Goal: Task Accomplishment & Management: Manage account settings

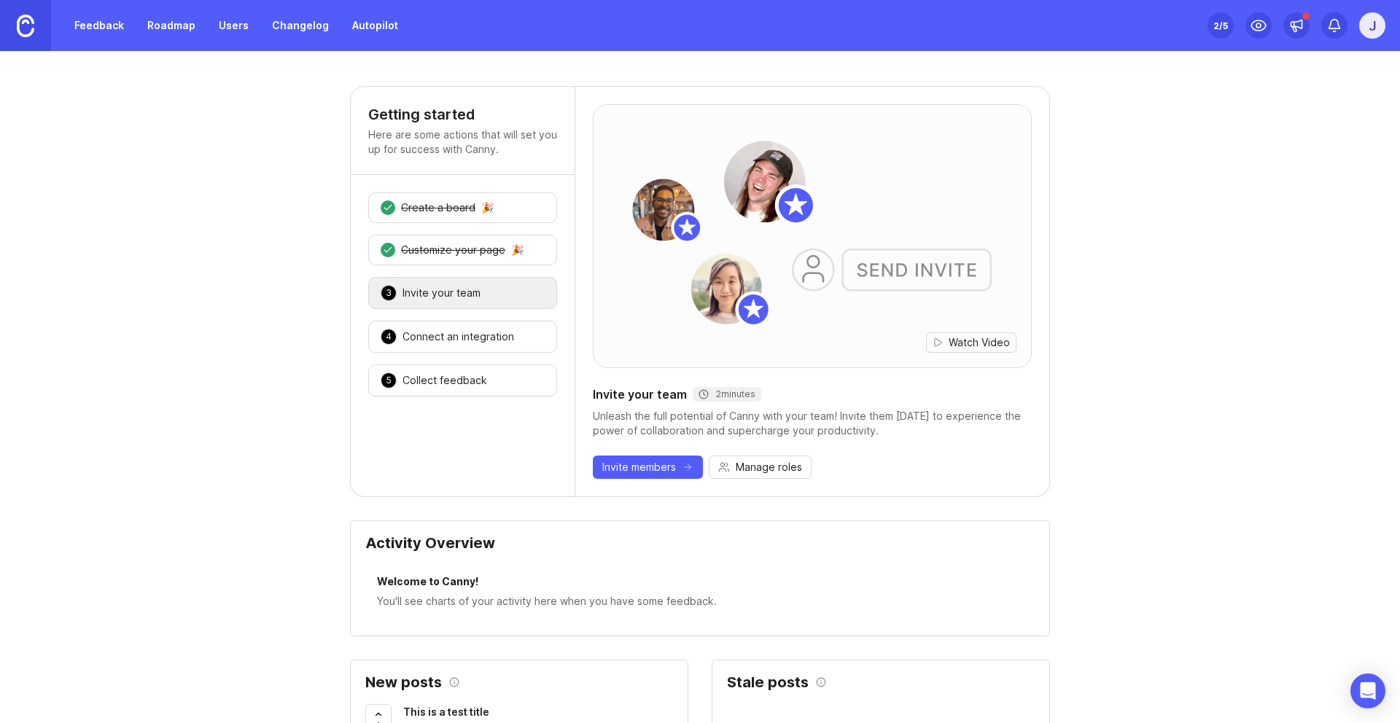
drag, startPoint x: 316, startPoint y: 271, endPoint x: 308, endPoint y: 269, distance: 7.6
click at [309, 23] on link "Changelog" at bounding box center [300, 25] width 74 height 26
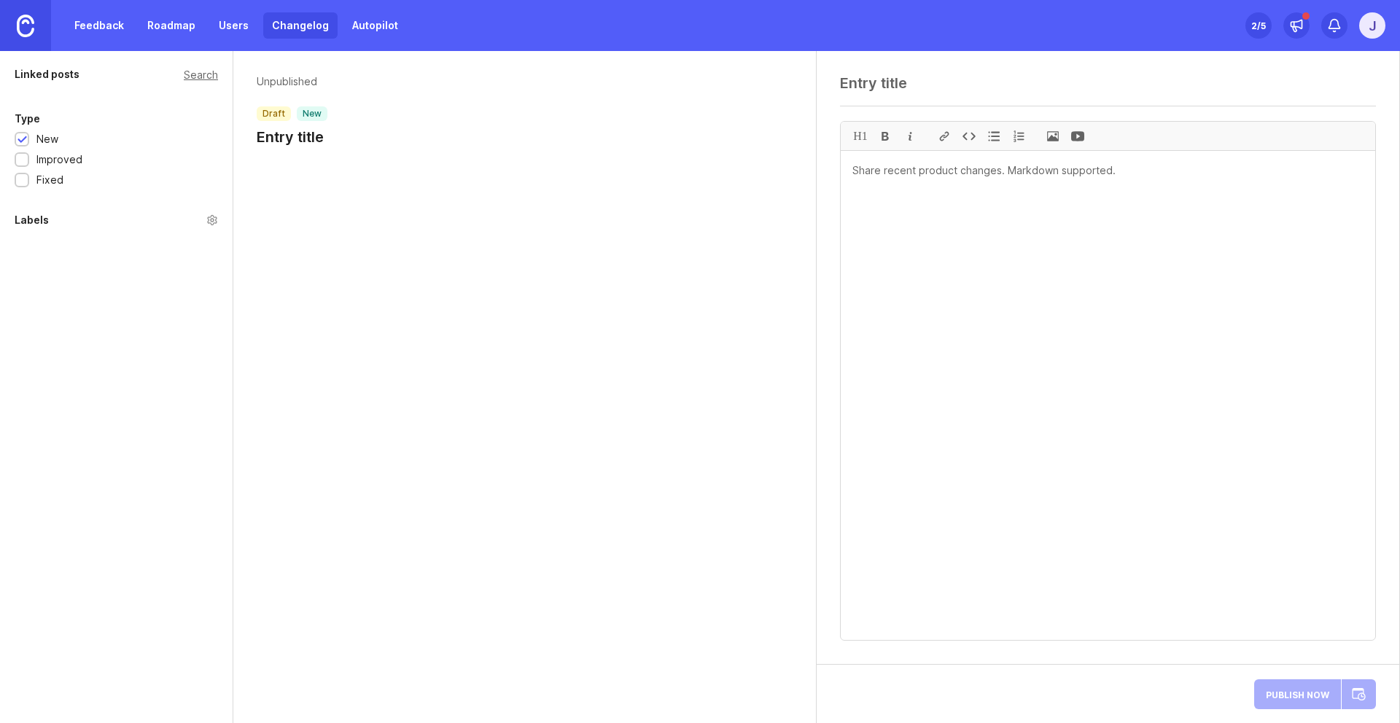
click at [958, 242] on textarea at bounding box center [1107, 395] width 534 height 489
paste textarea "We've updated our evening ETA text messages to show customers both their time w…"
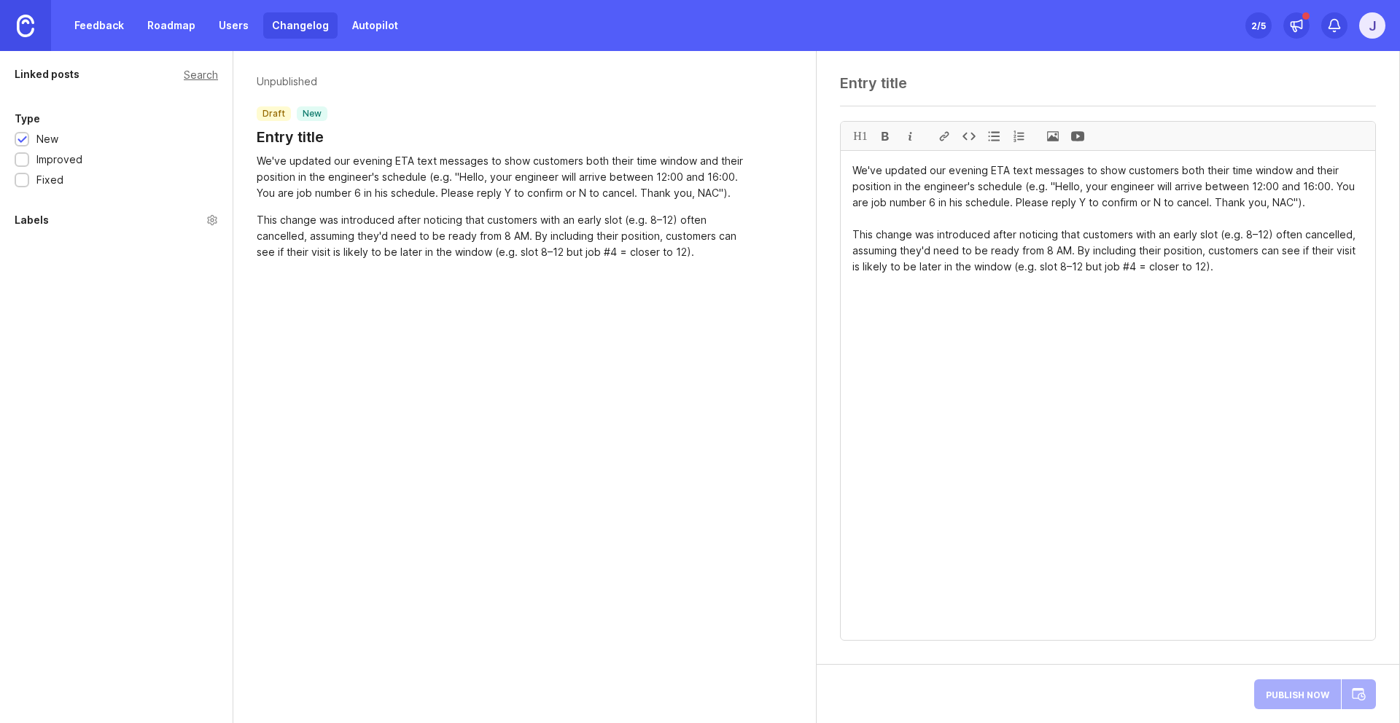
type textarea "We've updated our evening ETA text messages to show customers both their time w…"
click at [923, 85] on textarea at bounding box center [1108, 82] width 536 height 17
paste textarea "Added schedule position to ETA texts"
type textarea "Added schedule position to ETA texts"
click at [354, 160] on div "We've updated our evening ETA text messages to show customers both their time w…" at bounding box center [505, 177] width 496 height 48
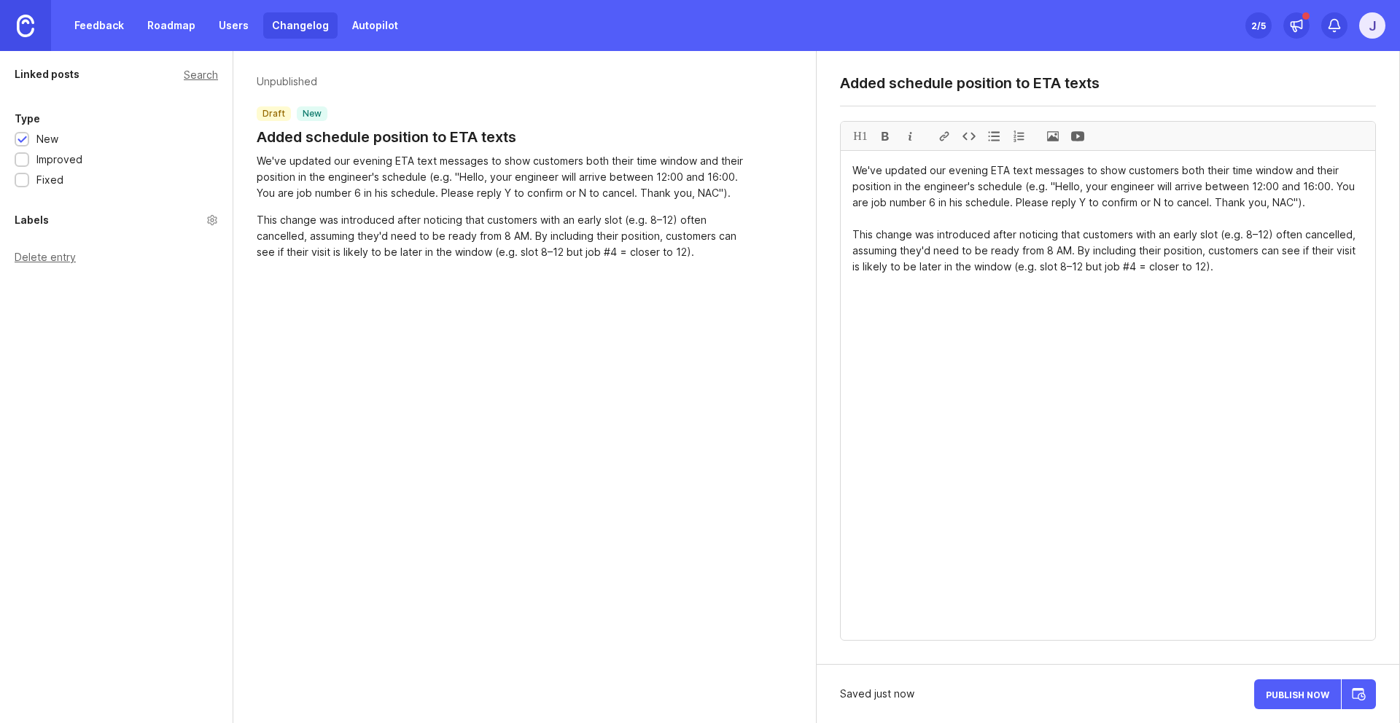
click at [22, 164] on div at bounding box center [21, 160] width 9 height 11
click at [26, 139] on div at bounding box center [21, 140] width 9 height 11
click at [69, 362] on div "Linked posts Search Type New Improved Fixed Labels Delete entry" at bounding box center [116, 387] width 233 height 672
click at [1321, 697] on span "Publish Now" at bounding box center [1296, 694] width 63 height 9
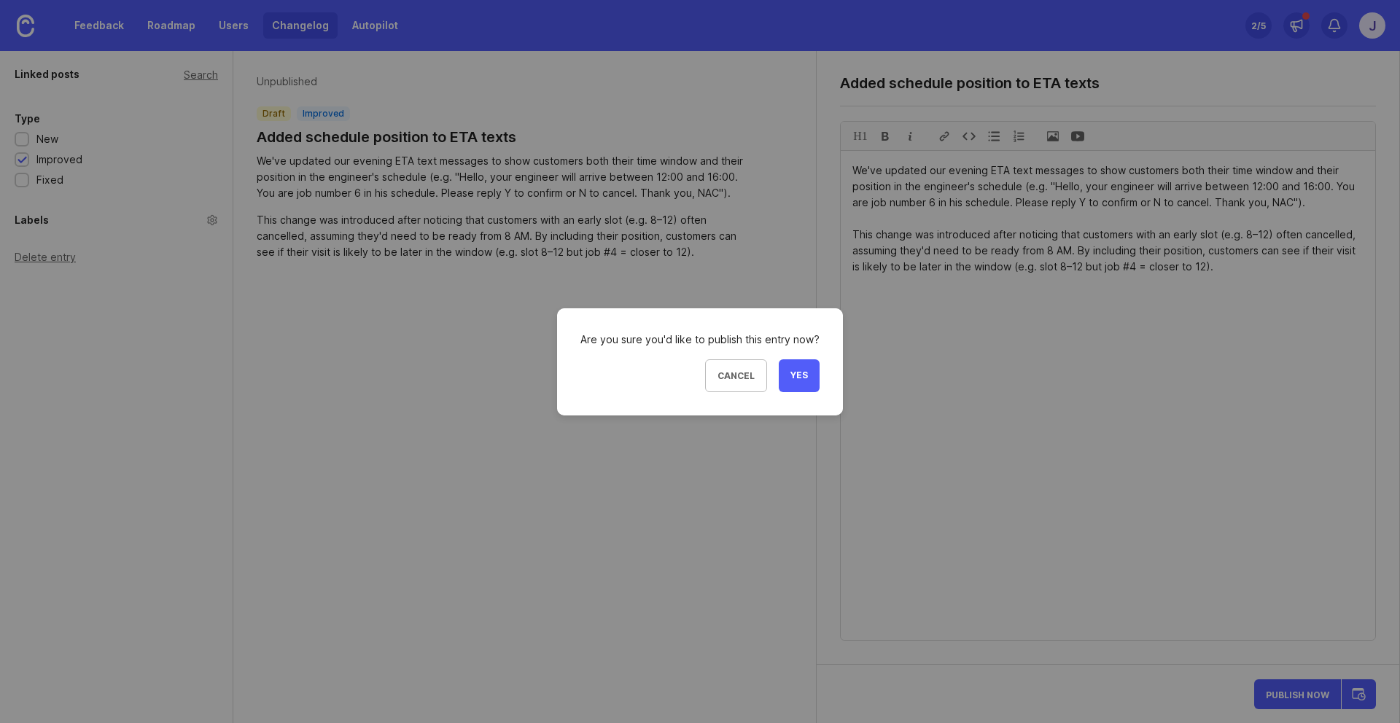
click at [799, 378] on span "Yes" at bounding box center [798, 376] width 17 height 12
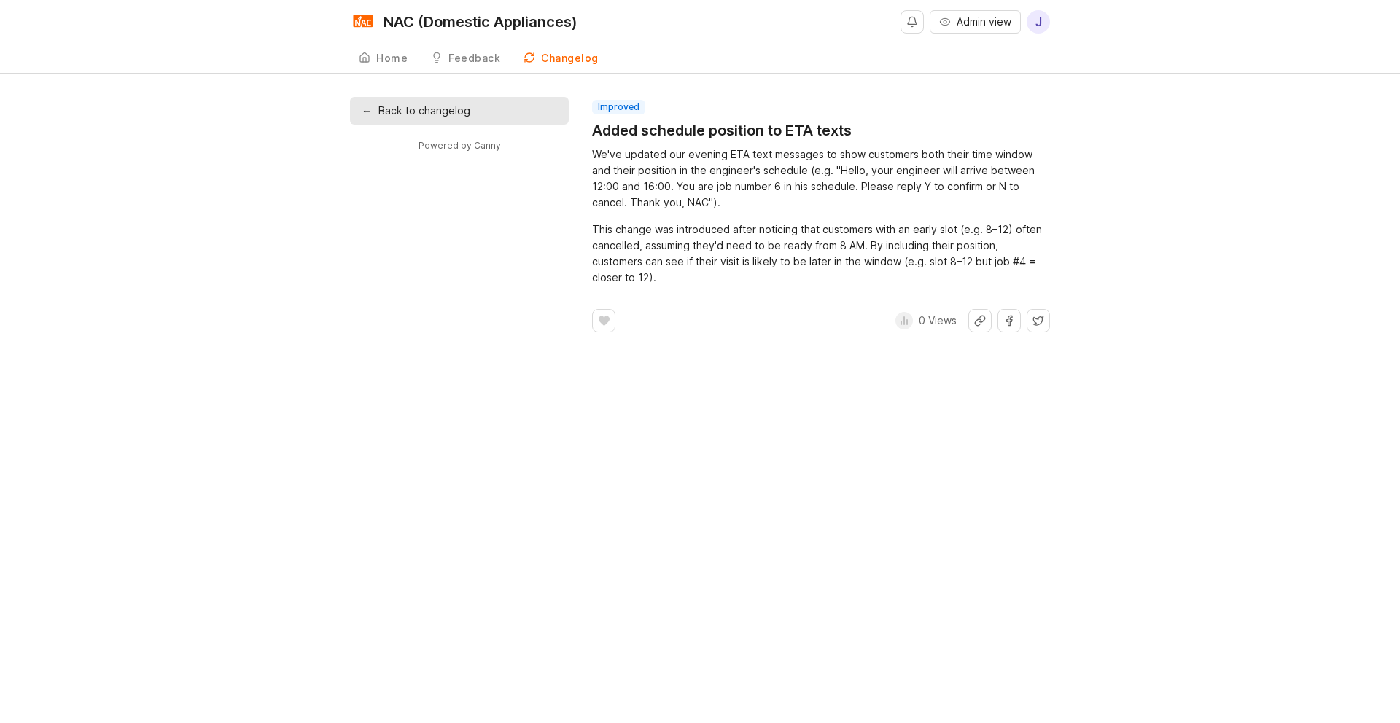
drag, startPoint x: 464, startPoint y: 258, endPoint x: 374, endPoint y: 131, distance: 155.3
click at [464, 258] on div "← Back to changelog Powered by Canny improved Added schedule position to ETA te…" at bounding box center [700, 214] width 700 height 235
click at [387, 63] on div "Home" at bounding box center [391, 58] width 31 height 10
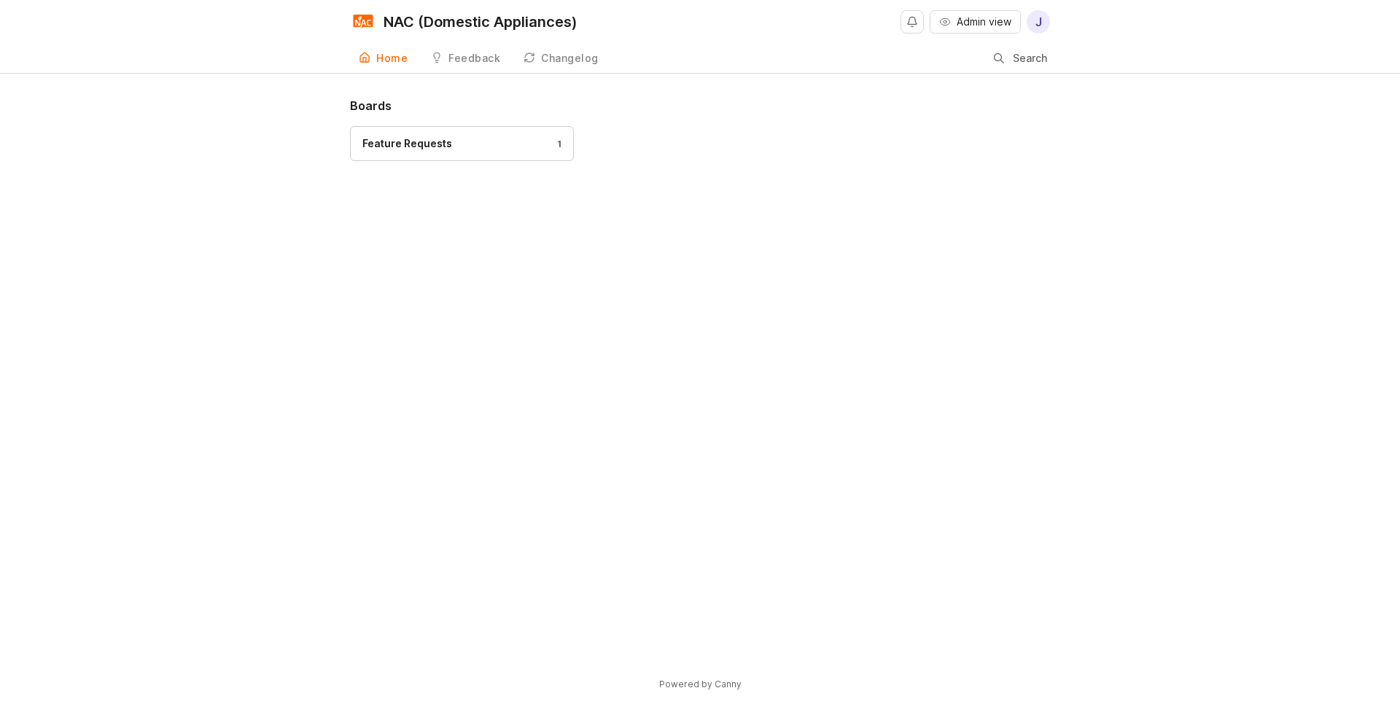
click at [550, 61] on div "Changelog" at bounding box center [570, 58] width 58 height 10
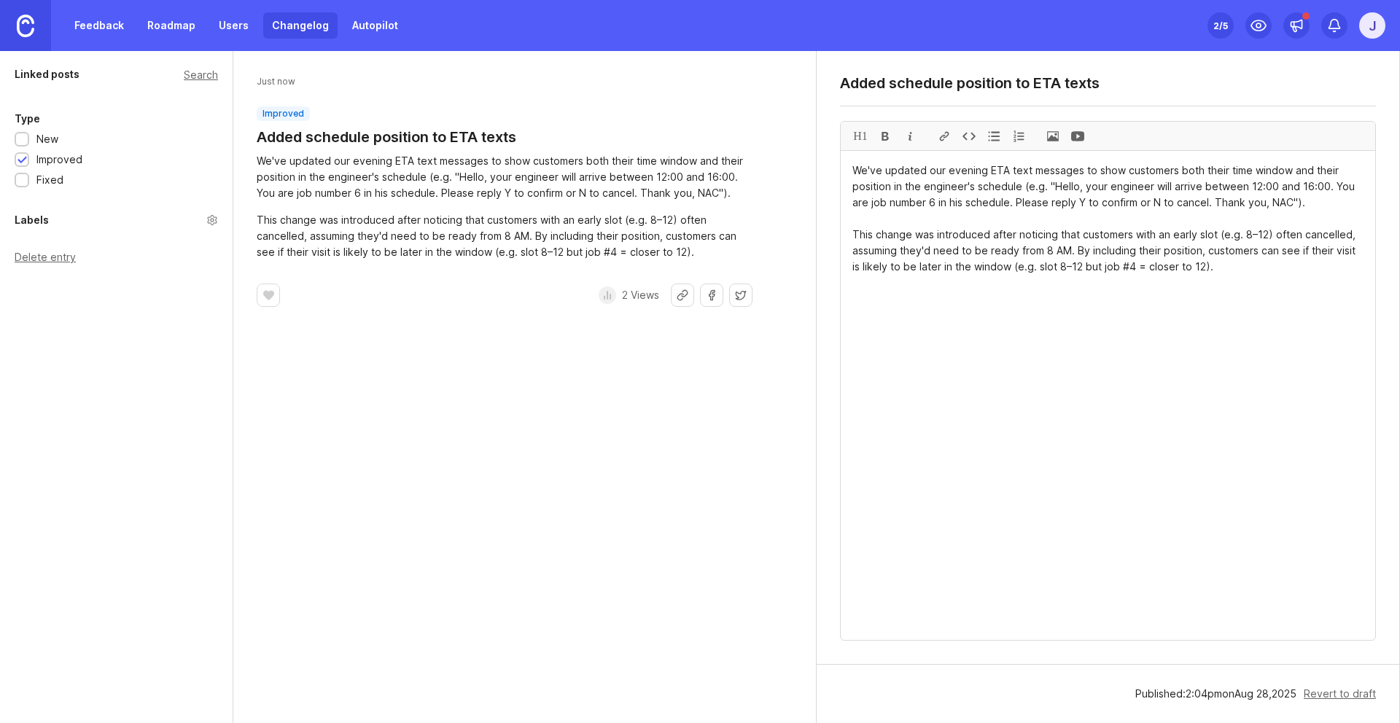
click at [31, 13] on link at bounding box center [25, 25] width 51 height 51
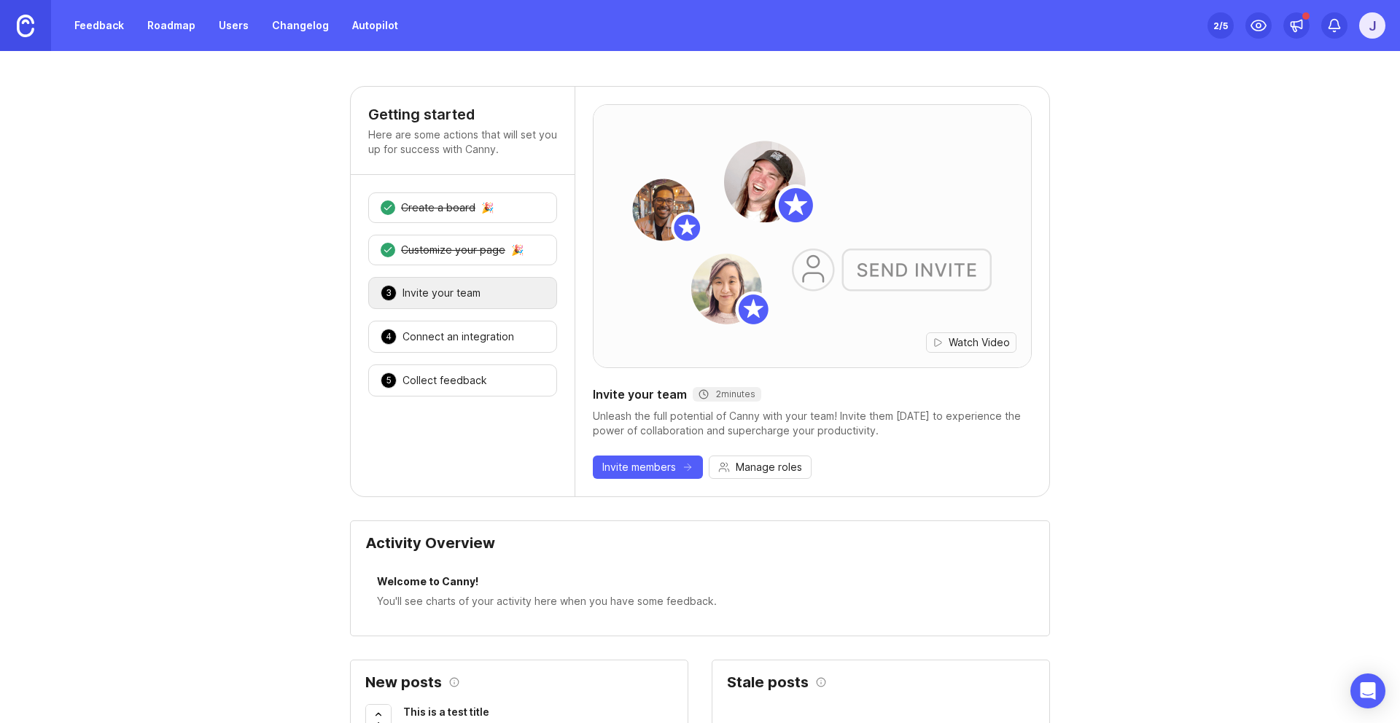
click at [272, 36] on link "Changelog" at bounding box center [300, 25] width 74 height 26
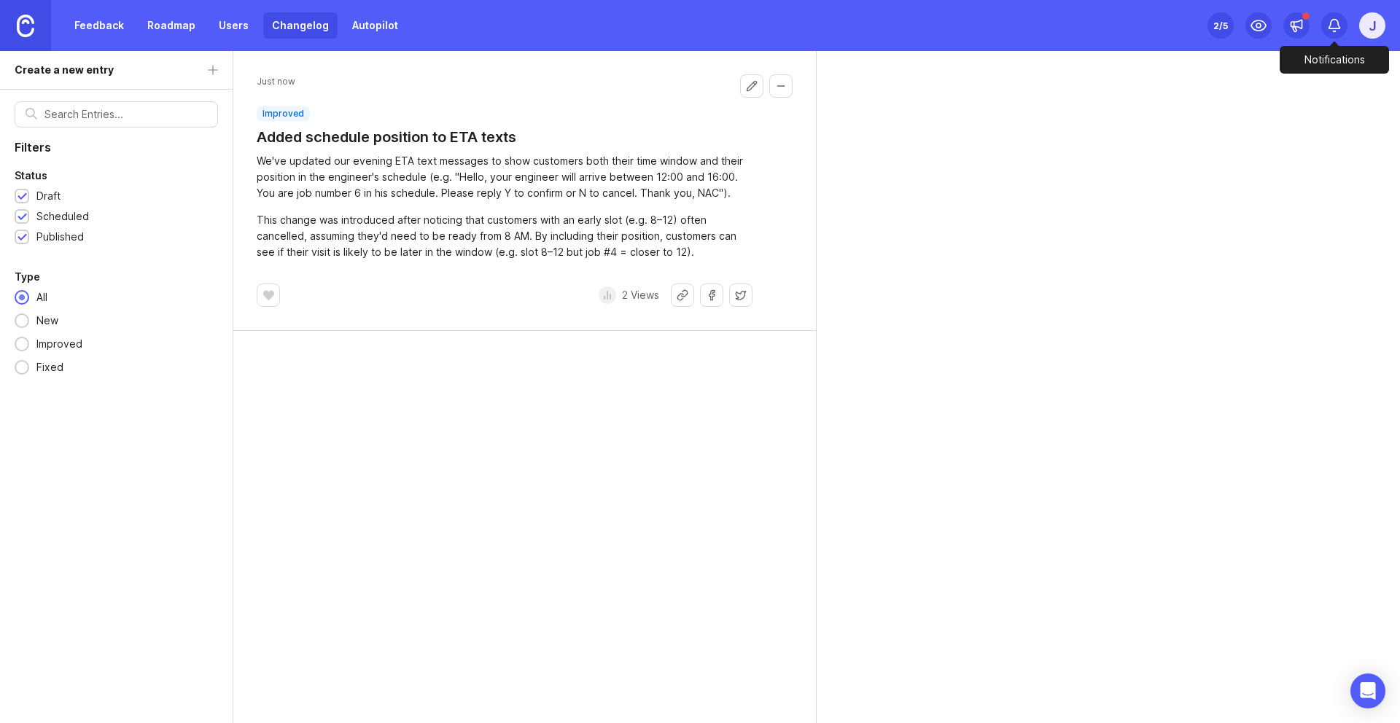
click at [1370, 27] on div "J" at bounding box center [1372, 25] width 26 height 26
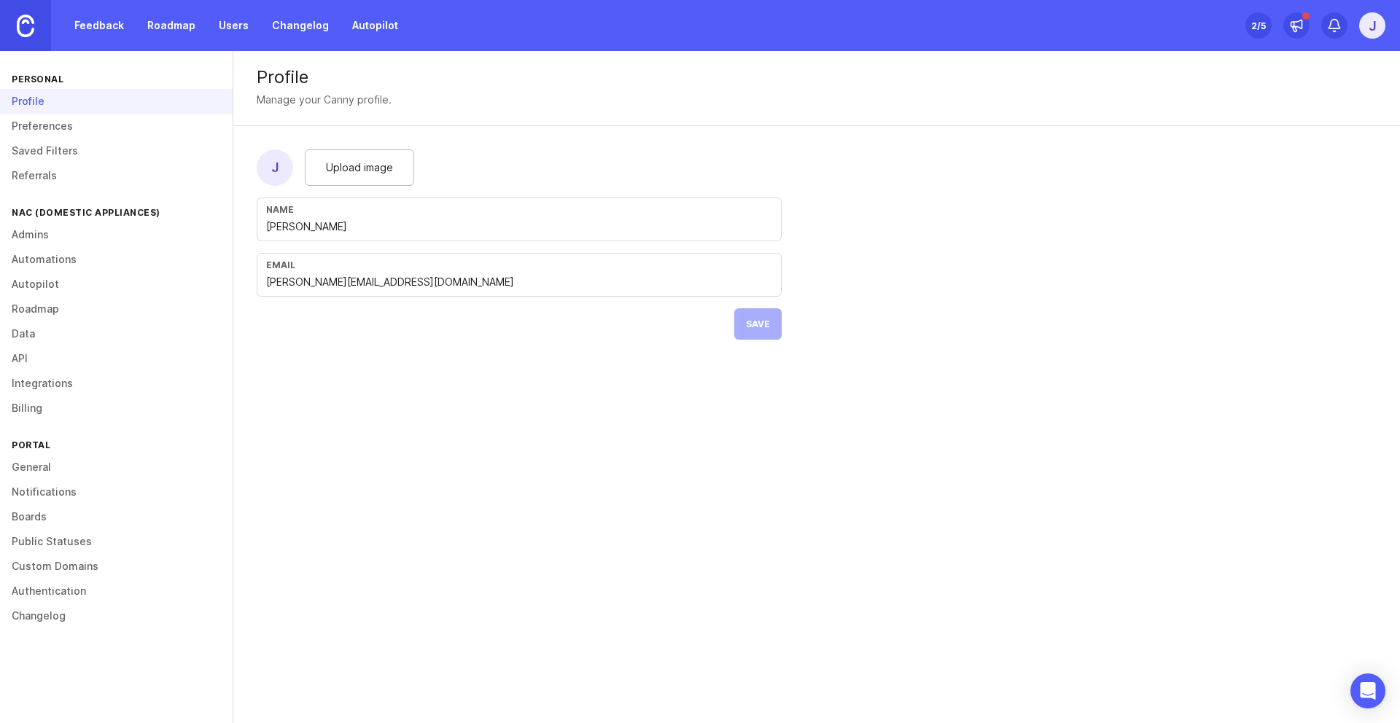
click at [57, 521] on link "Boards" at bounding box center [116, 516] width 233 height 25
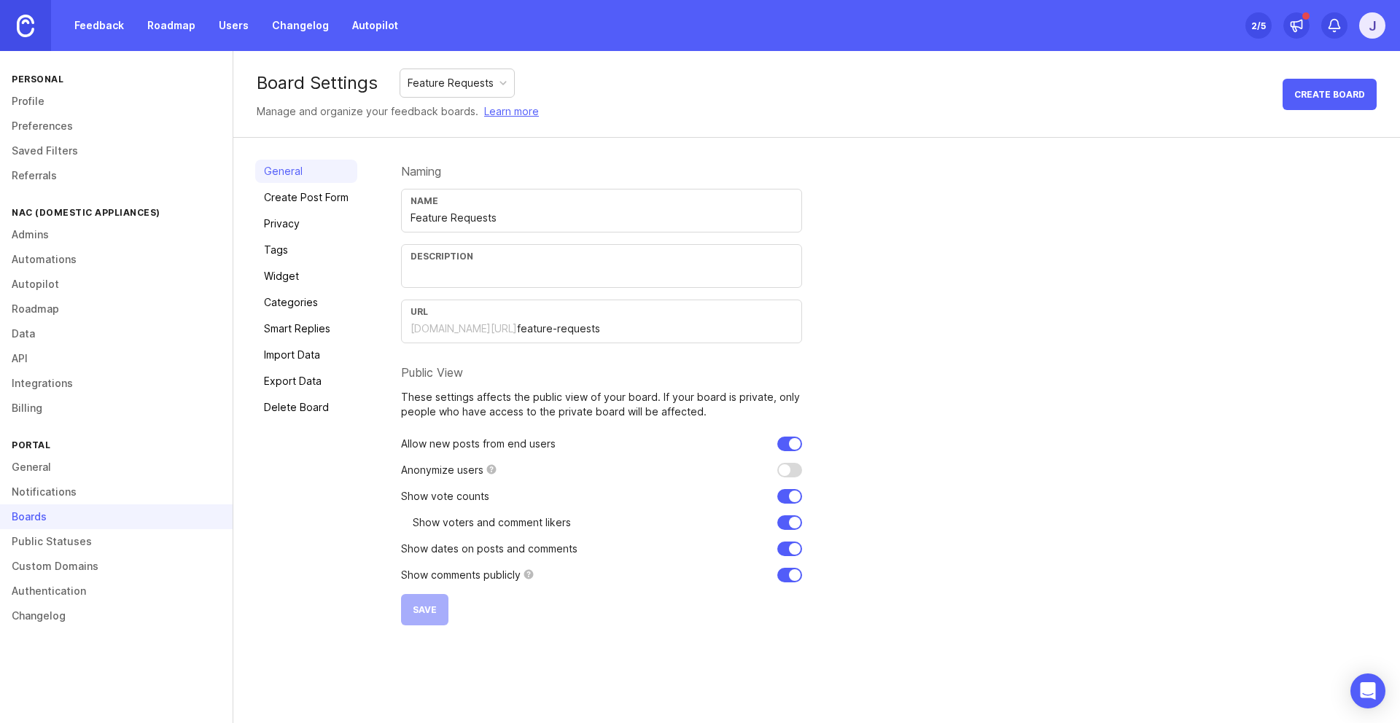
click at [445, 98] on div "Board Settings Feature Requests Manage and organize your feedback boards. Learn…" at bounding box center [398, 94] width 282 height 51
drag, startPoint x: 565, startPoint y: 109, endPoint x: 149, endPoint y: 116, distance: 415.6
click at [565, 109] on div "Board Settings Feature Requests Manage and organize your feedback boards. Learn…" at bounding box center [816, 94] width 1166 height 87
drag, startPoint x: 82, startPoint y: 631, endPoint x: 77, endPoint y: 625, distance: 8.8
click at [82, 631] on div "Personal Profile Preferences Saved Filters Referrals NAC (Domestic Appliances) …" at bounding box center [116, 387] width 233 height 672
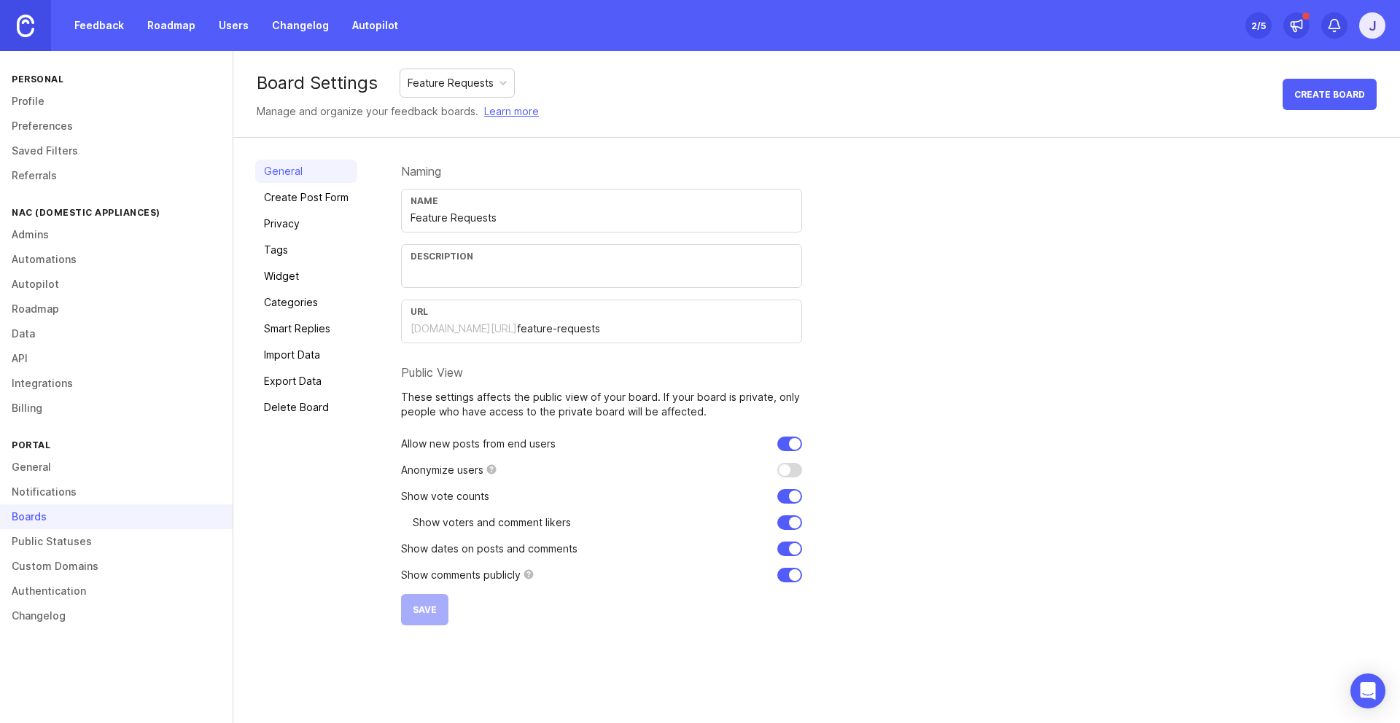
click at [73, 622] on link "Changelog" at bounding box center [116, 616] width 233 height 25
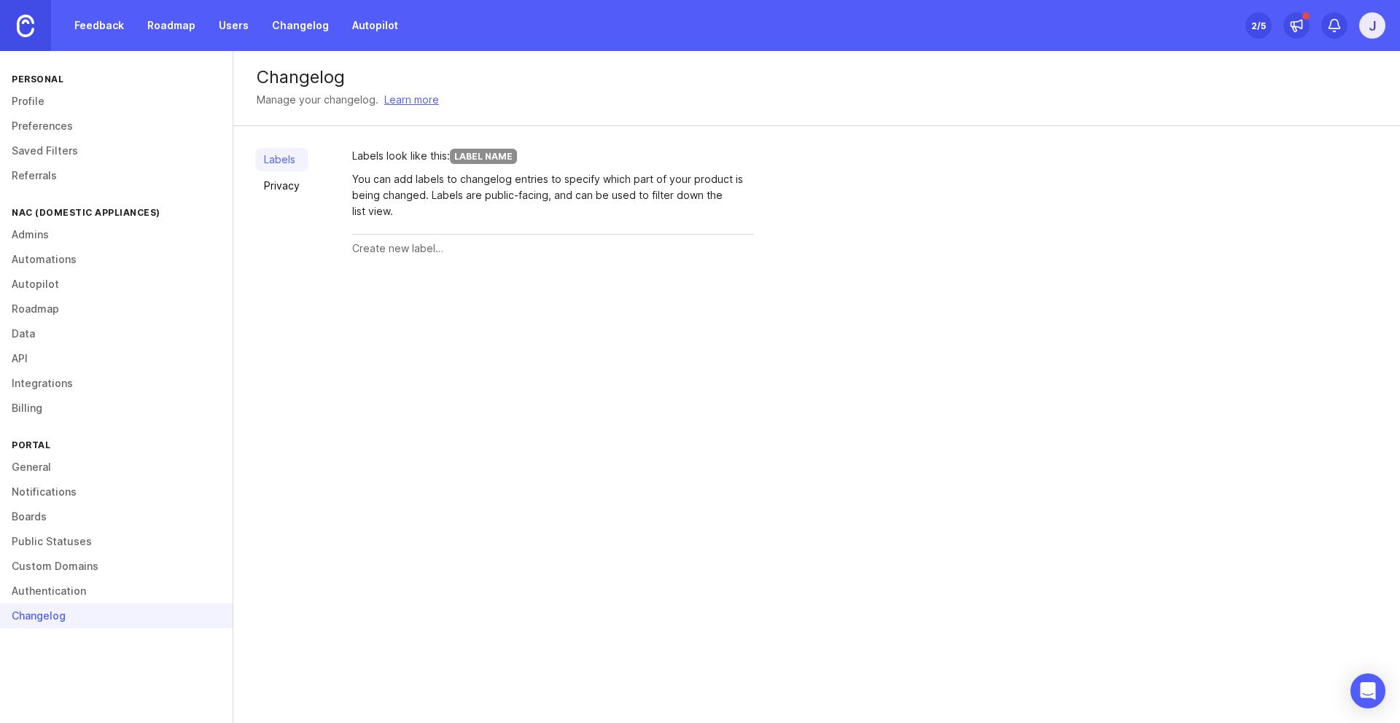
click at [289, 186] on link "Privacy" at bounding box center [281, 185] width 53 height 23
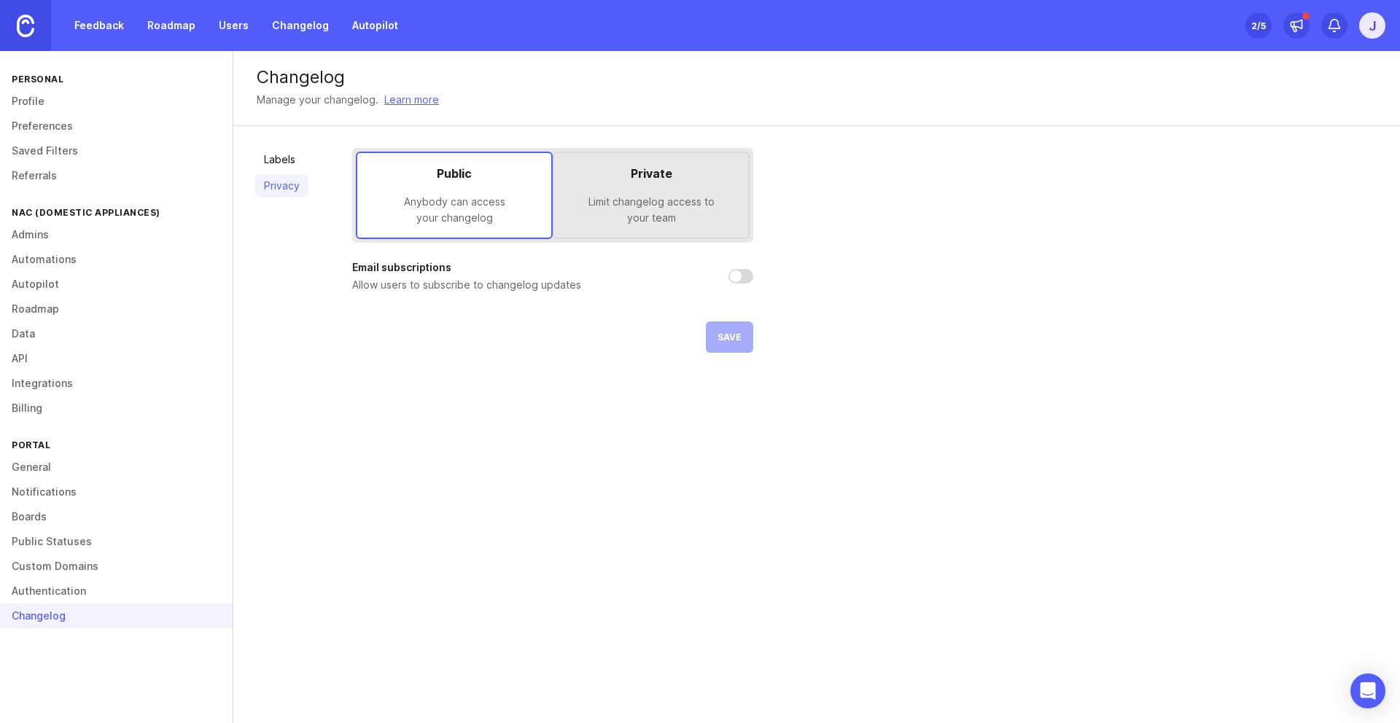
click at [610, 208] on div "Limit changelog access to your team" at bounding box center [651, 210] width 171 height 32
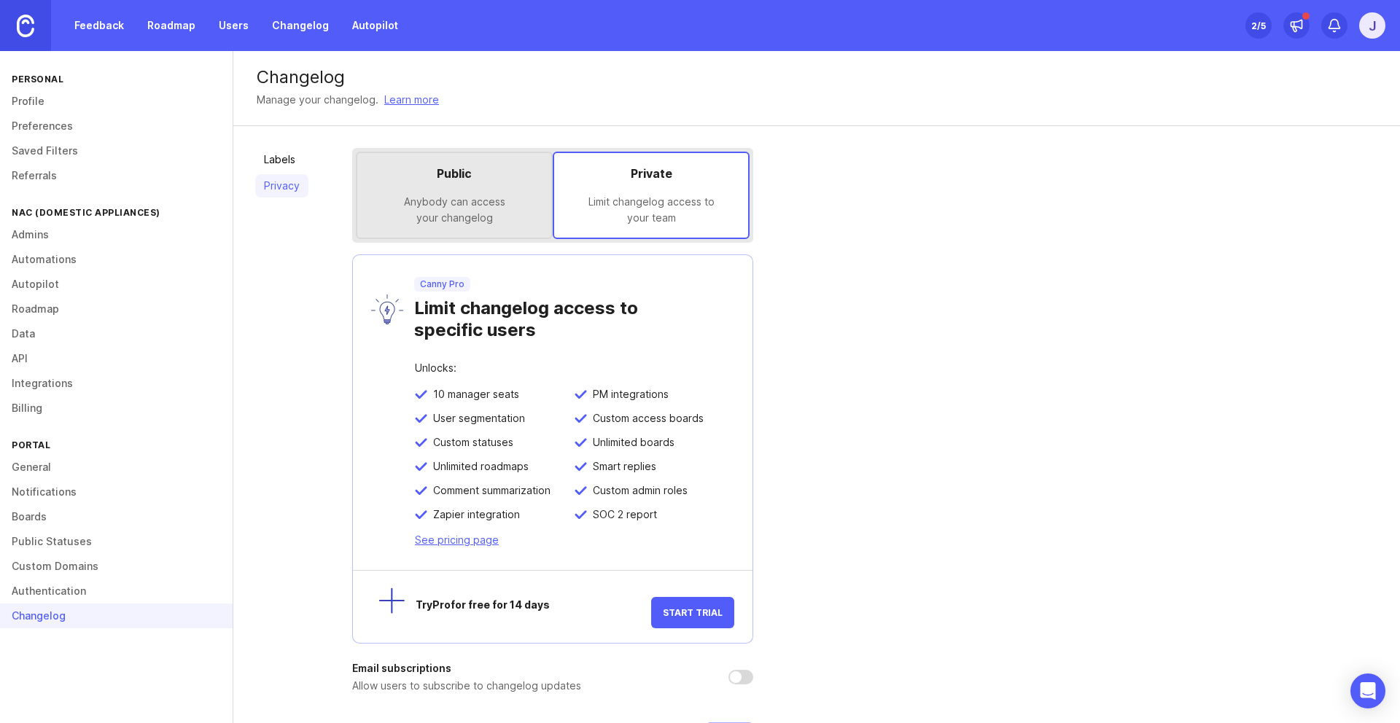
click at [71, 235] on link "Admins" at bounding box center [116, 234] width 233 height 25
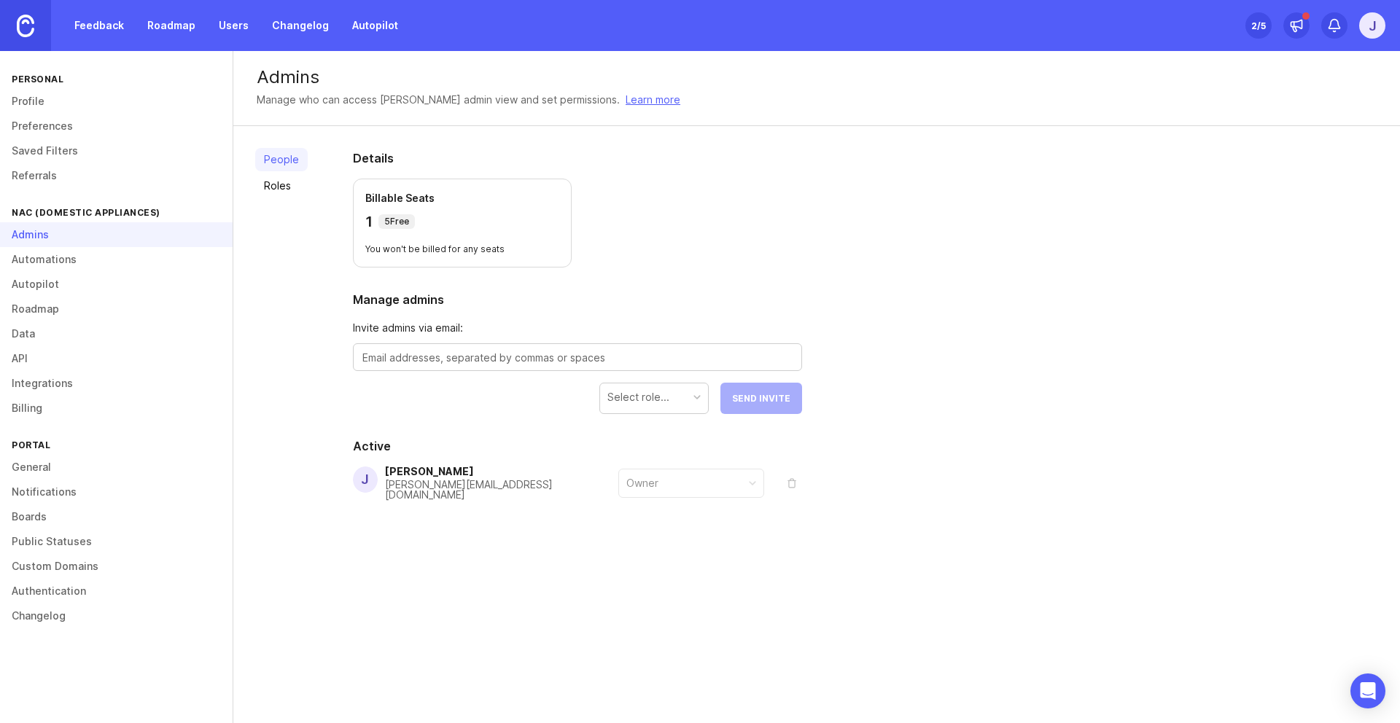
click at [51, 416] on link "Billing" at bounding box center [116, 408] width 233 height 25
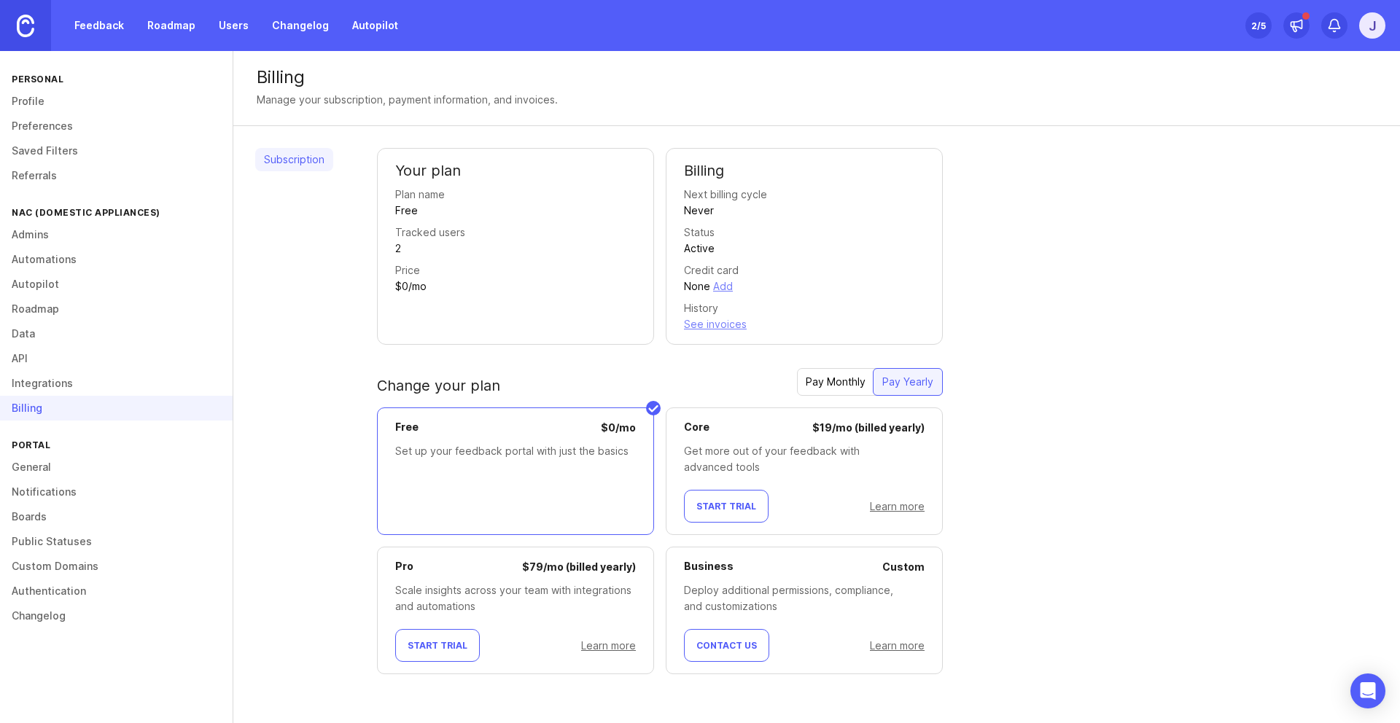
click at [50, 329] on link "Data" at bounding box center [116, 333] width 233 height 25
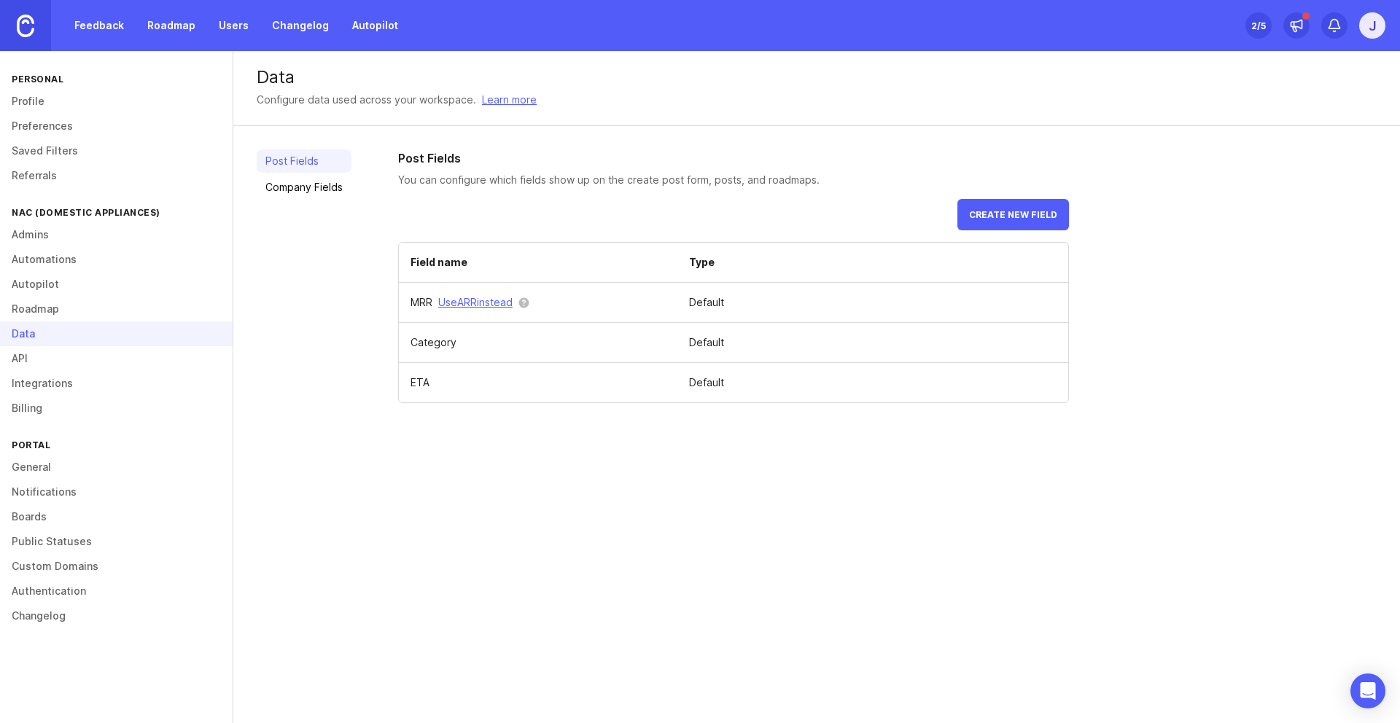
click at [79, 475] on link "General" at bounding box center [116, 467] width 233 height 25
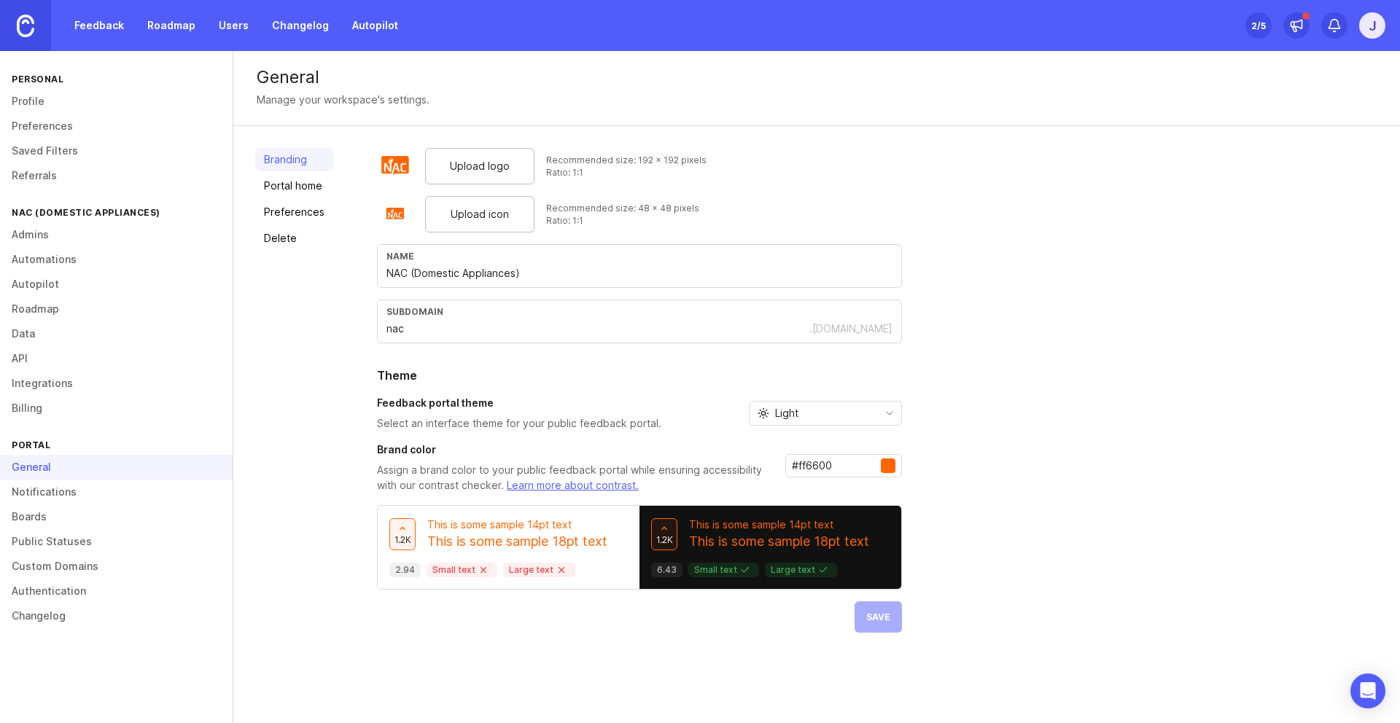
click at [289, 250] on div "Branding Portal home Preferences Delete" at bounding box center [294, 390] width 78 height 485
click at [293, 243] on link "Delete" at bounding box center [294, 238] width 78 height 23
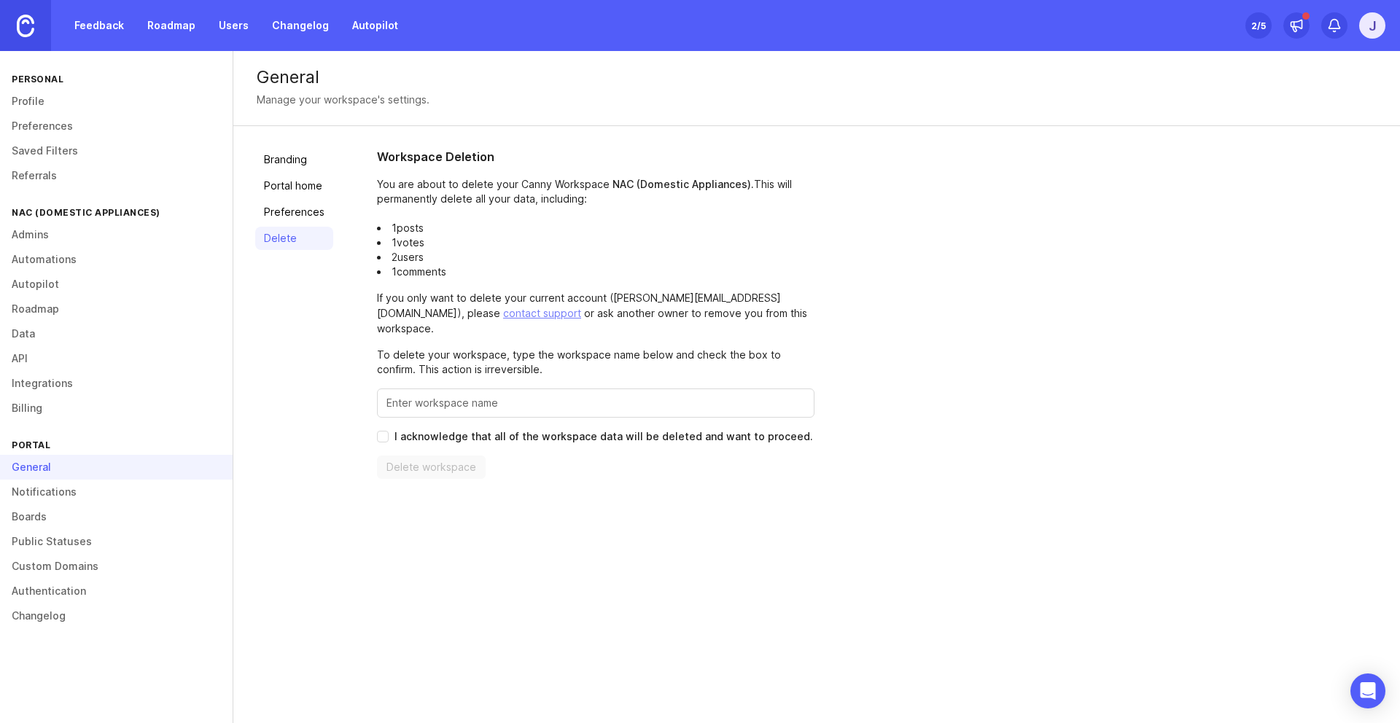
click at [417, 429] on span "I acknowledge that all of the workspace data will be deleted and want to procee…" at bounding box center [603, 436] width 418 height 15
click at [389, 431] on input "I acknowledge that all of the workspace data will be deleted and want to procee…" at bounding box center [383, 437] width 12 height 12
checkbox input "true"
click at [432, 395] on input "Enter this workspace's name to confirm" at bounding box center [595, 403] width 418 height 16
type input "NAC (Domestic Appliances)"
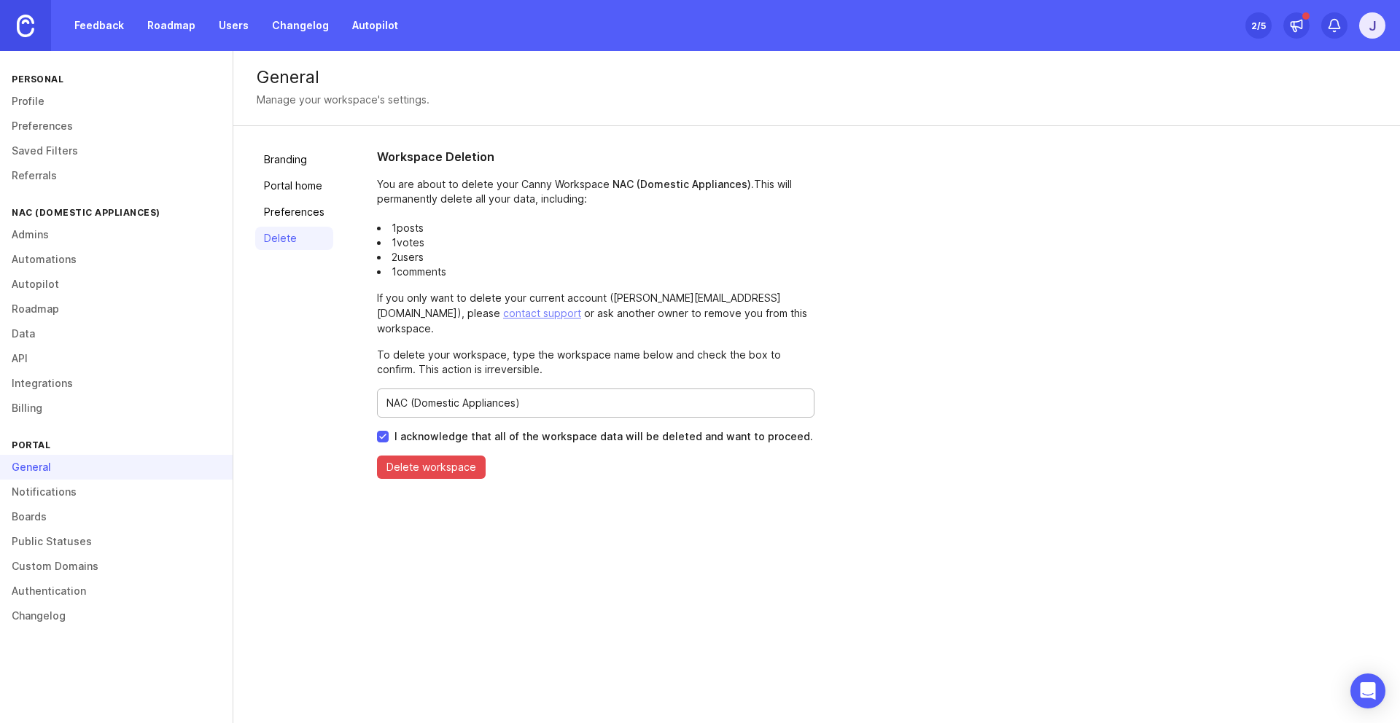
click at [453, 460] on span "Delete workspace" at bounding box center [431, 467] width 90 height 15
